Goal: Task Accomplishment & Management: Use online tool/utility

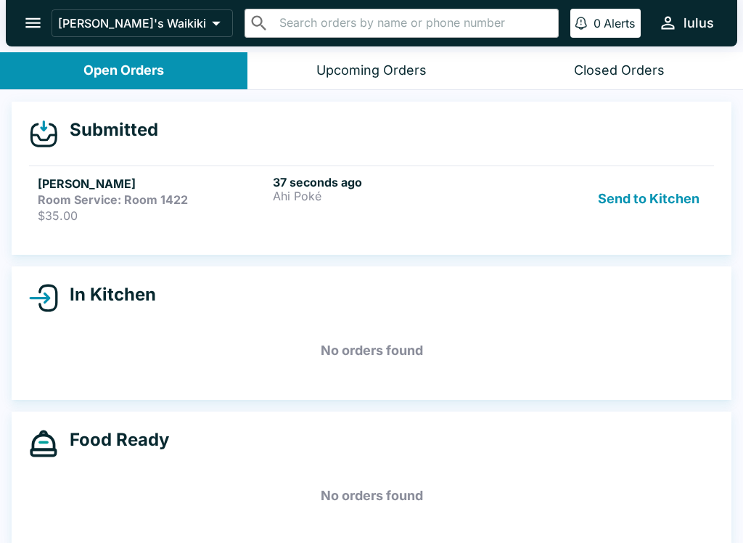
click at [655, 202] on button "Send to Kitchen" at bounding box center [648, 199] width 113 height 48
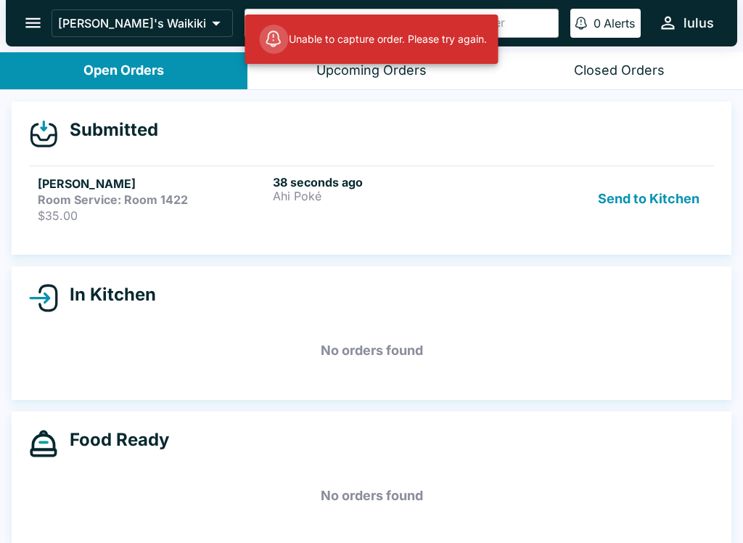
click at [206, 210] on p "$35.00" at bounding box center [152, 215] width 229 height 15
click at [175, 201] on strong "Room Service: Room 1422" at bounding box center [113, 199] width 150 height 15
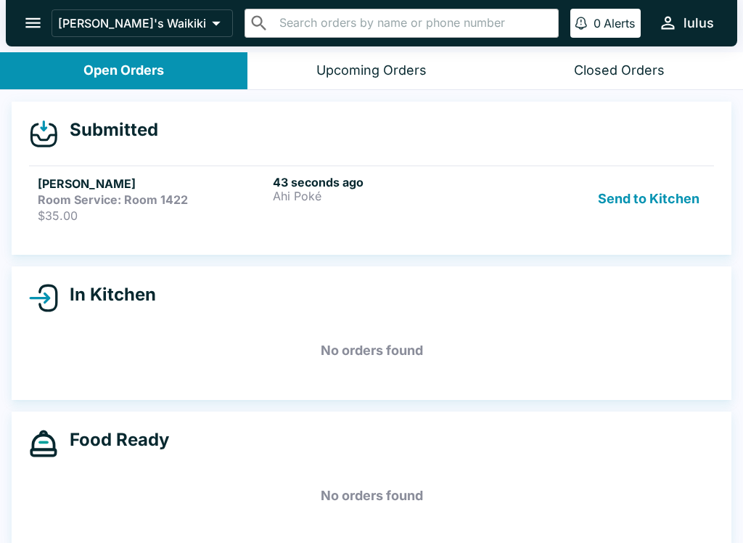
click at [104, 187] on h5 "[PERSON_NAME]" at bounding box center [152, 183] width 229 height 17
click at [168, 206] on div "[PERSON_NAME] Room Service: Room 1422 $35.00" at bounding box center [152, 199] width 229 height 48
click at [183, 178] on h5 "[PERSON_NAME]" at bounding box center [152, 183] width 229 height 17
click at [121, 208] on p "$35.00" at bounding box center [152, 215] width 229 height 15
click at [123, 194] on strong "Room Service: Room 1422" at bounding box center [113, 199] width 150 height 15
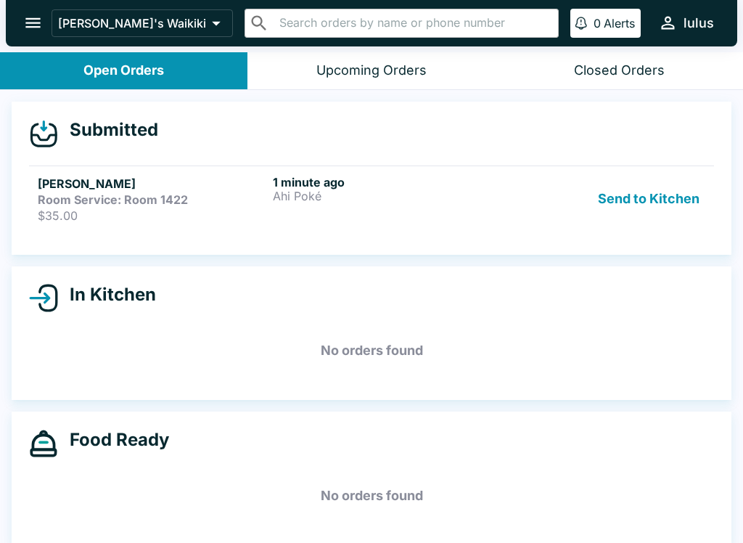
click at [200, 195] on div "Room Service: Room 1422" at bounding box center [152, 199] width 229 height 15
click at [650, 204] on button "Send to Kitchen" at bounding box center [648, 199] width 113 height 48
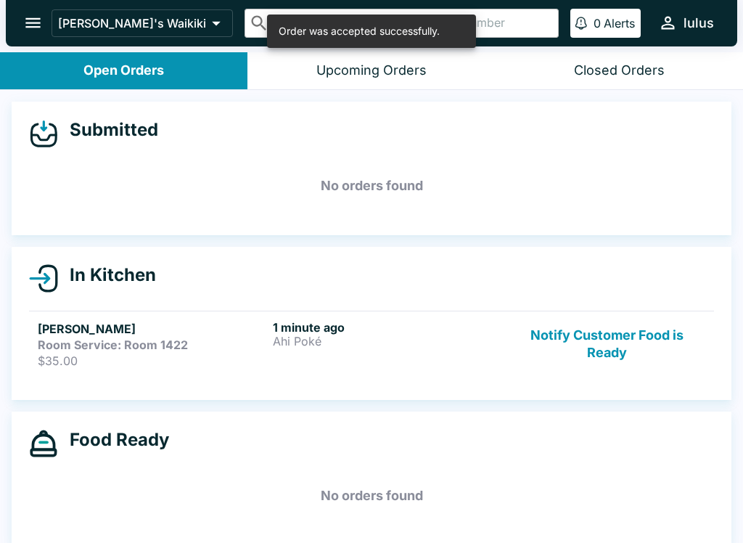
click at [91, 334] on h5 "[PERSON_NAME]" at bounding box center [152, 328] width 229 height 17
click at [105, 351] on strong "Room Service: Room 1422" at bounding box center [113, 344] width 150 height 15
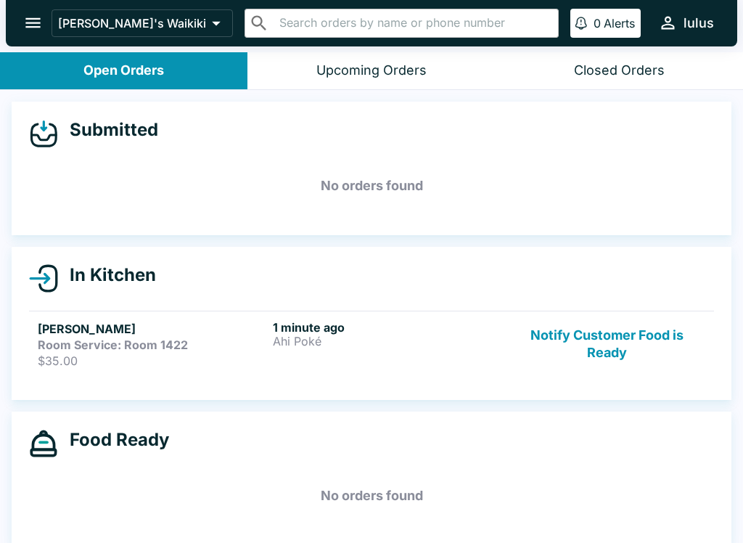
click at [128, 334] on h5 "[PERSON_NAME]" at bounding box center [152, 328] width 229 height 17
click at [144, 351] on strong "Room Service: Room 1422" at bounding box center [113, 344] width 150 height 15
click at [174, 340] on strong "Room Service: Room 1422" at bounding box center [113, 344] width 150 height 15
click at [140, 349] on strong "Room Service: Room 1422" at bounding box center [113, 344] width 150 height 15
click at [213, 344] on div "Room Service: Room 1422" at bounding box center [152, 344] width 229 height 15
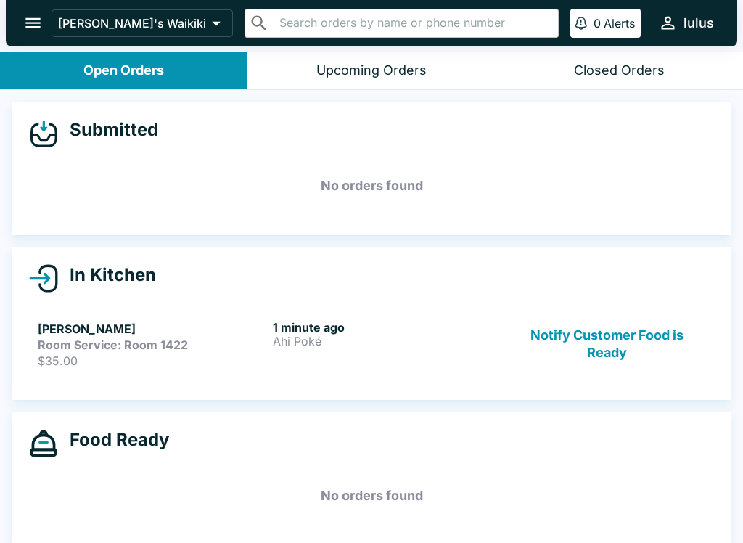
click at [216, 347] on div "Room Service: Room 1422" at bounding box center [152, 344] width 229 height 15
click at [231, 347] on div "Room Service: Room 1422" at bounding box center [152, 344] width 229 height 15
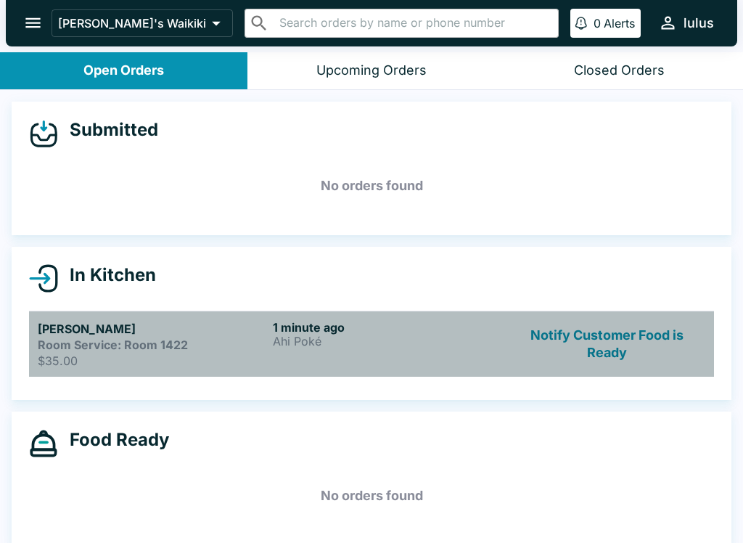
click at [234, 342] on div "Room Service: Room 1422" at bounding box center [152, 344] width 229 height 15
click at [230, 347] on div "Room Service: Room 1422" at bounding box center [152, 344] width 229 height 15
click at [232, 363] on p "$35.00" at bounding box center [152, 360] width 229 height 15
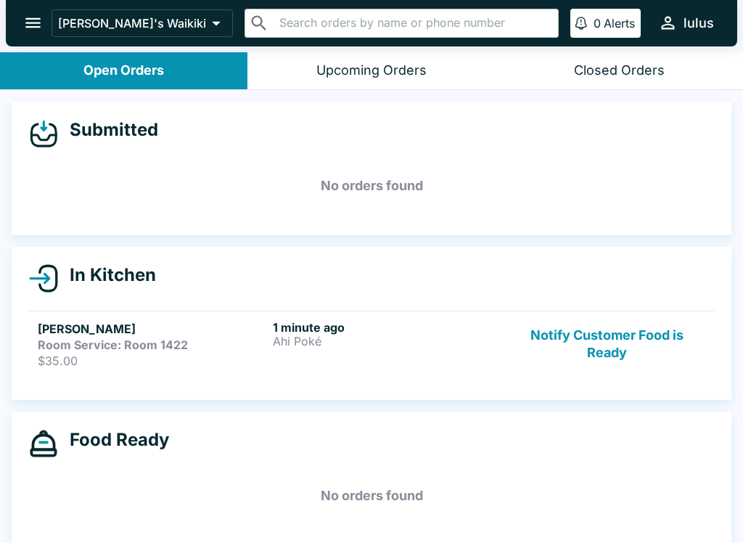
click at [75, 279] on h4 "In Kitchen" at bounding box center [107, 275] width 98 height 22
click at [87, 330] on h5 "[PERSON_NAME]" at bounding box center [152, 328] width 229 height 17
click at [58, 271] on h4 "In Kitchen" at bounding box center [107, 275] width 98 height 22
click at [245, 347] on div "Room Service: Room 1422" at bounding box center [152, 344] width 229 height 15
click at [110, 351] on strong "Room Service: Room 1422" at bounding box center [113, 344] width 150 height 15
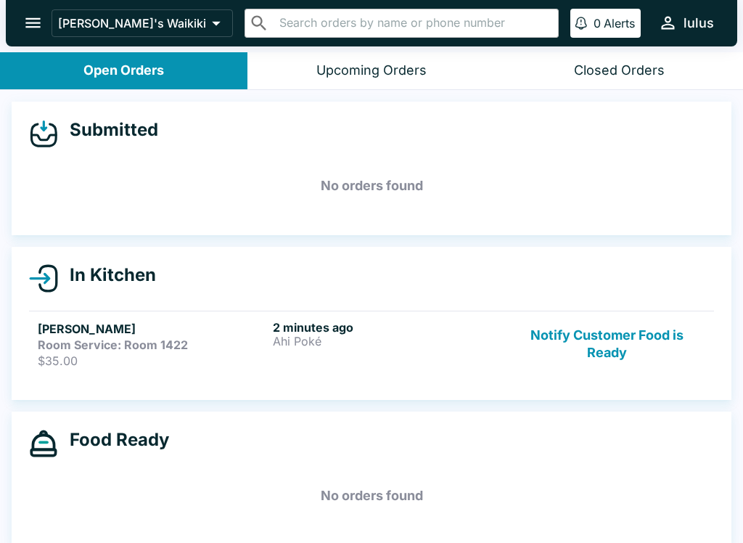
click at [155, 336] on h5 "[PERSON_NAME]" at bounding box center [152, 328] width 229 height 17
click at [201, 356] on p "$35.00" at bounding box center [152, 360] width 229 height 15
click at [228, 362] on p "$35.00" at bounding box center [152, 360] width 229 height 15
click at [343, 320] on h6 "2 minutes ago" at bounding box center [387, 327] width 229 height 15
click at [342, 320] on h6 "2 minutes ago" at bounding box center [387, 327] width 229 height 15
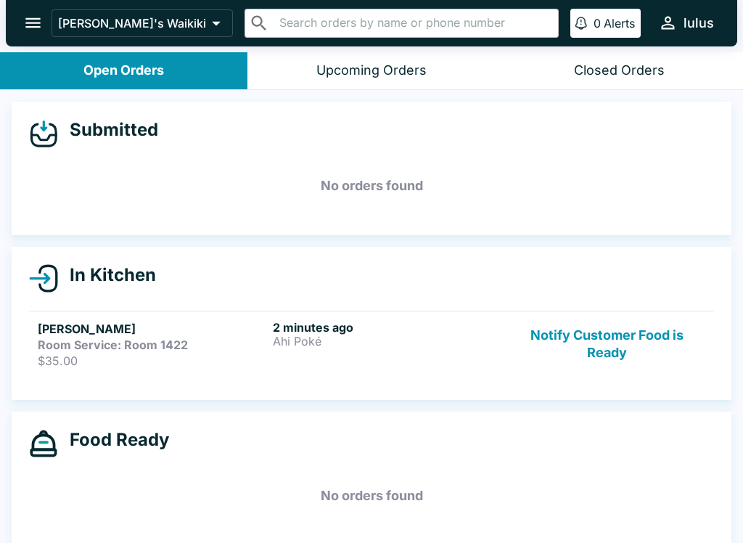
click at [414, 70] on div "Upcoming Orders" at bounding box center [371, 70] width 110 height 17
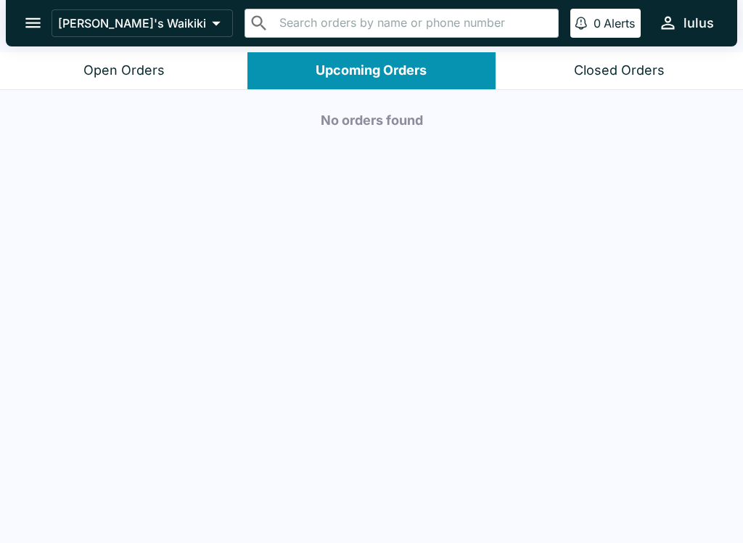
click at [617, 71] on div "Closed Orders" at bounding box center [619, 70] width 91 height 17
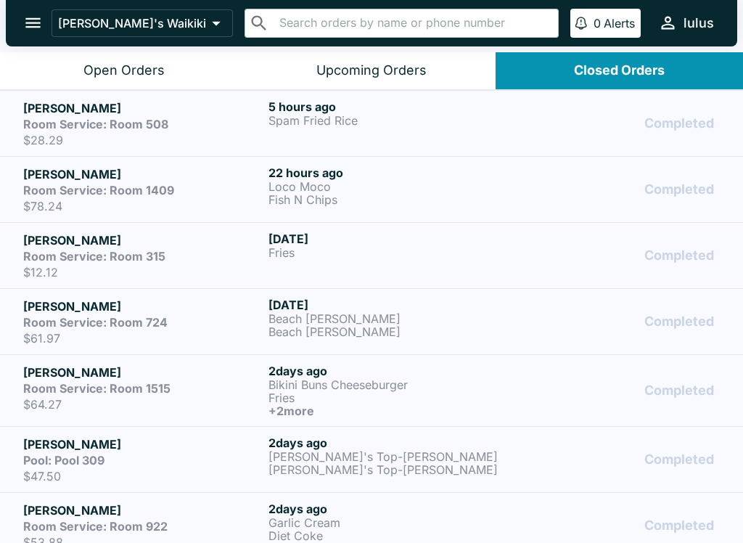
click at [123, 61] on button "Open Orders" at bounding box center [123, 70] width 247 height 37
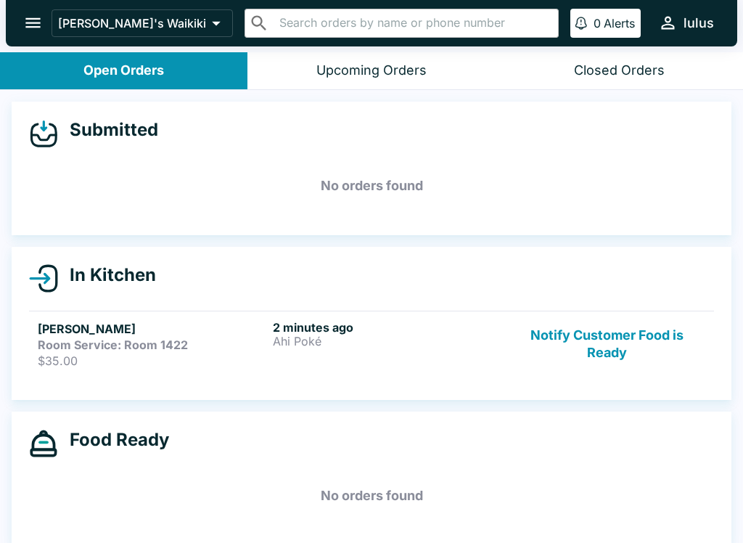
click at [329, 329] on h6 "2 minutes ago" at bounding box center [387, 327] width 229 height 15
click at [62, 344] on strong "Room Service: Room 1422" at bounding box center [113, 344] width 150 height 15
click at [57, 265] on icon at bounding box center [43, 278] width 29 height 29
click at [54, 269] on icon at bounding box center [48, 278] width 17 height 25
click at [49, 269] on icon at bounding box center [43, 278] width 29 height 29
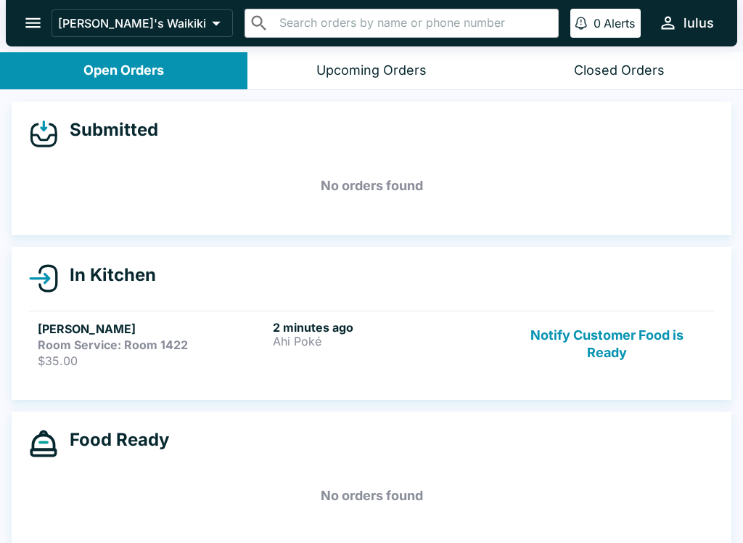
click at [49, 269] on icon at bounding box center [43, 278] width 29 height 29
click at [102, 365] on p "$35.00" at bounding box center [152, 360] width 229 height 15
click at [38, 21] on icon "open drawer" at bounding box center [33, 23] width 20 height 20
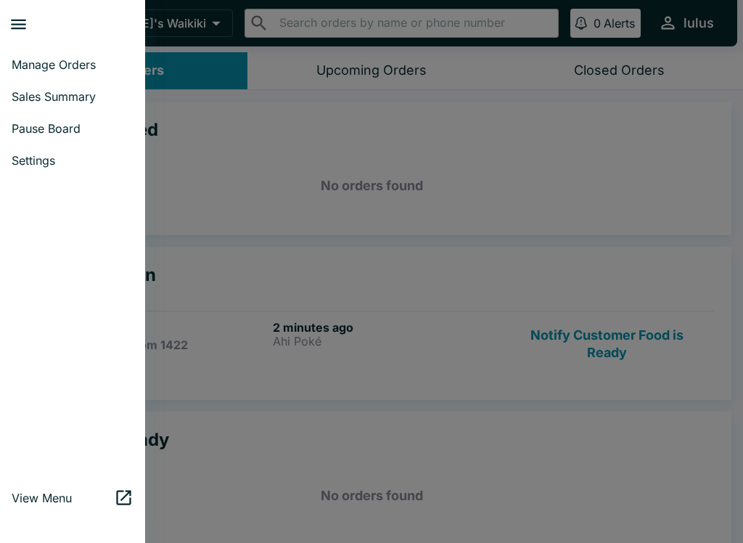
click at [105, 49] on link "Manage Orders" at bounding box center [72, 65] width 145 height 32
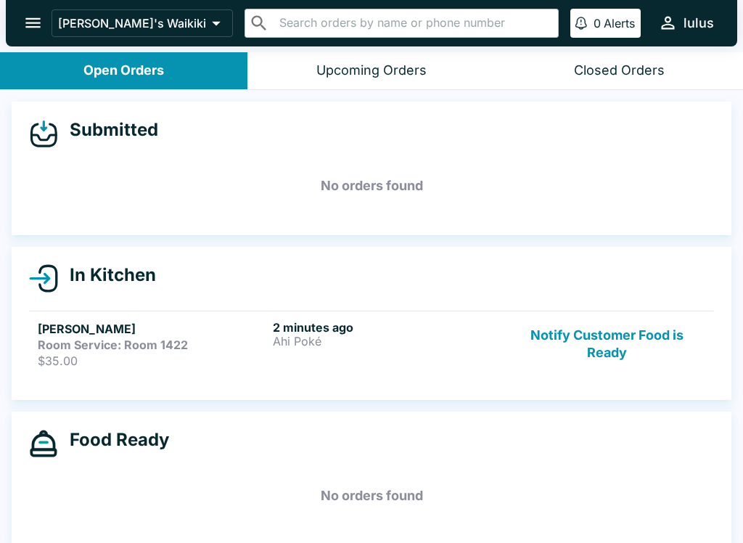
click at [234, 340] on div "Room Service: Room 1422" at bounding box center [152, 344] width 229 height 15
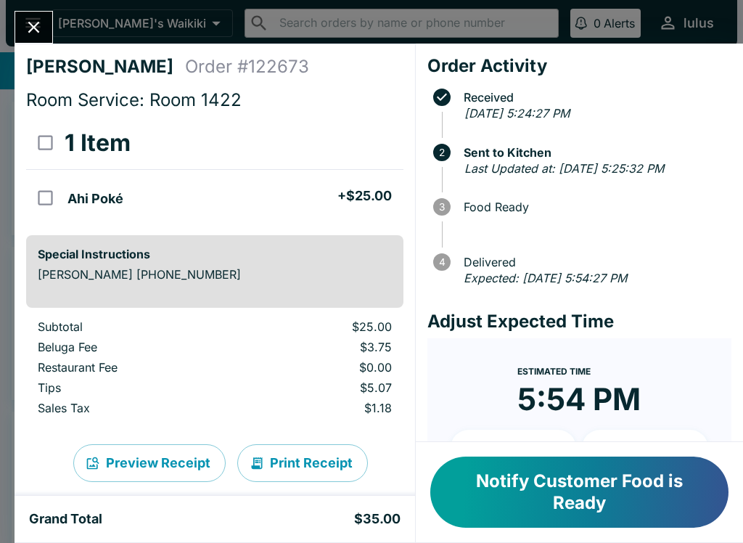
click at [316, 331] on p "$25.00" at bounding box center [320, 326] width 142 height 15
click at [617, 484] on button "Notify Customer Food is Ready" at bounding box center [579, 491] width 298 height 71
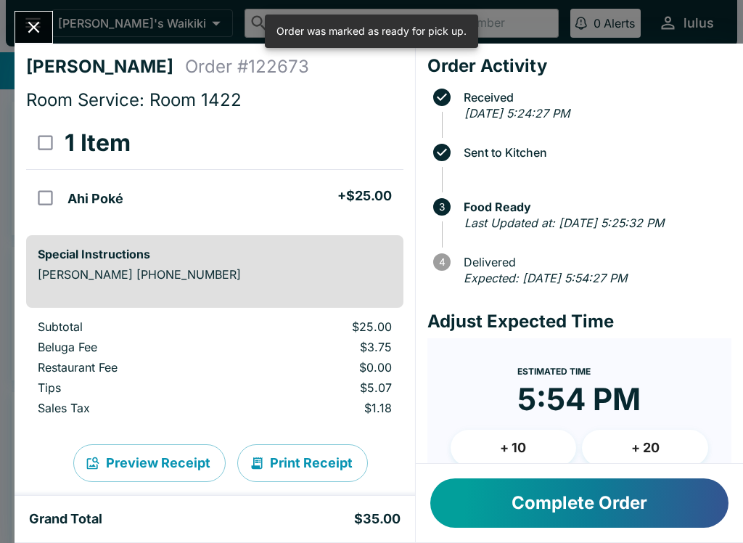
click at [597, 511] on button "Complete Order" at bounding box center [579, 502] width 298 height 49
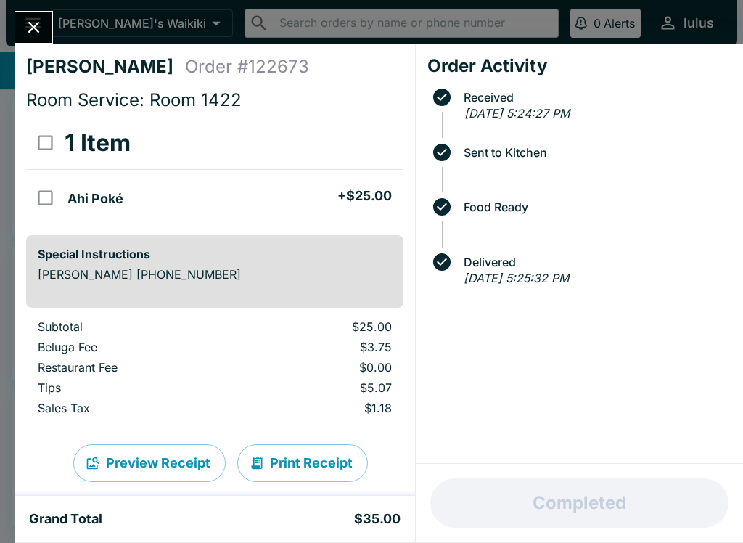
click at [40, 30] on icon "Close" at bounding box center [34, 27] width 20 height 20
